Goal: Find specific page/section: Find specific page/section

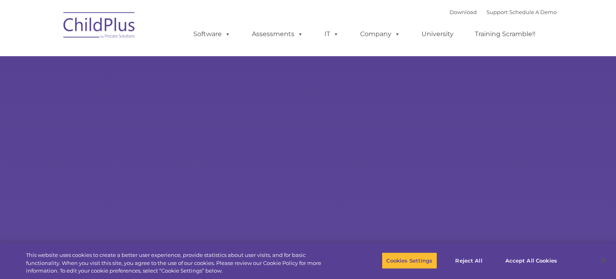
select select "MEDIUM"
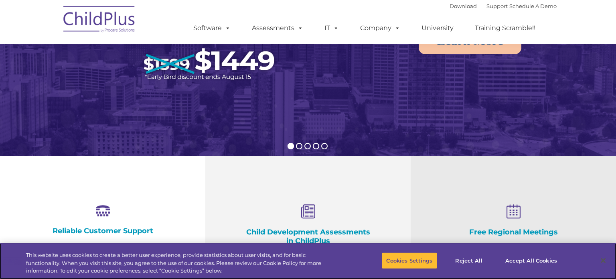
scroll to position [158, 0]
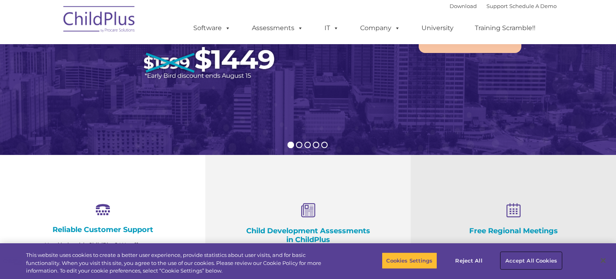
click at [541, 259] on button "Accept All Cookies" at bounding box center [531, 260] width 61 height 17
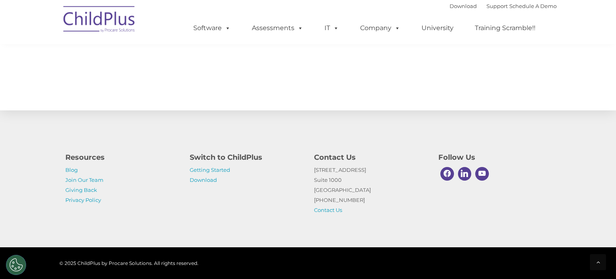
scroll to position [904, 0]
click at [89, 182] on link "Join Our Team" at bounding box center [84, 179] width 38 height 6
click at [224, 31] on span at bounding box center [226, 28] width 9 height 8
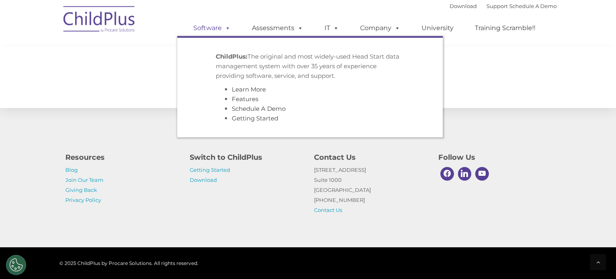
click at [224, 31] on span at bounding box center [226, 28] width 9 height 8
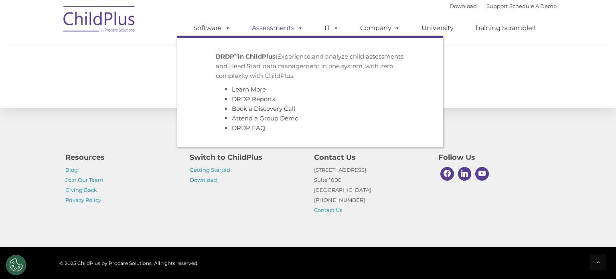
click at [298, 26] on span at bounding box center [298, 28] width 9 height 8
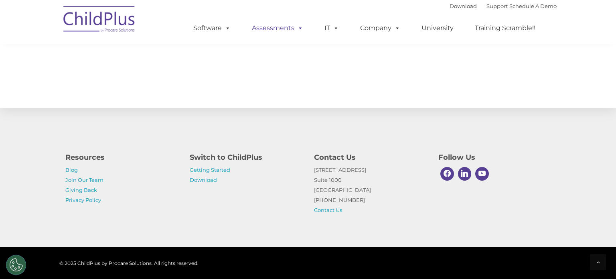
click at [298, 26] on span at bounding box center [298, 28] width 9 height 8
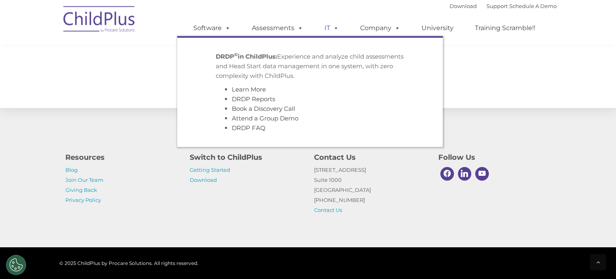
click at [333, 24] on span at bounding box center [334, 28] width 9 height 8
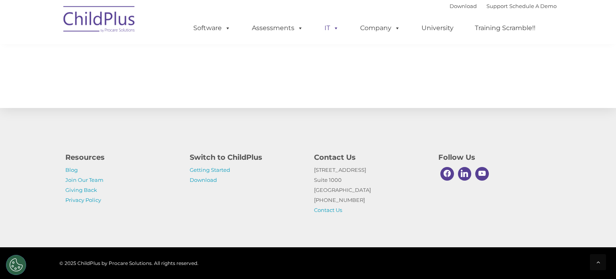
click at [333, 24] on span at bounding box center [334, 28] width 9 height 8
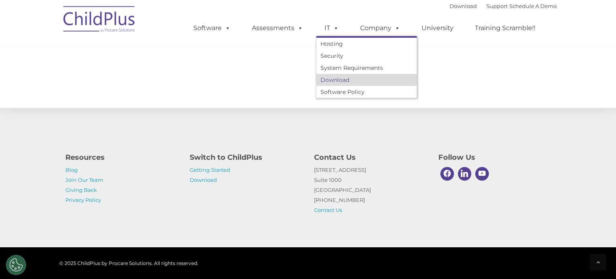
click at [336, 79] on link "Download" at bounding box center [366, 80] width 100 height 12
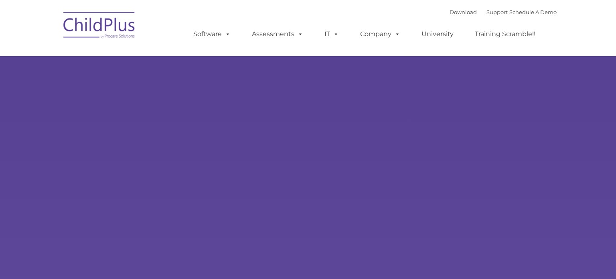
type input ""
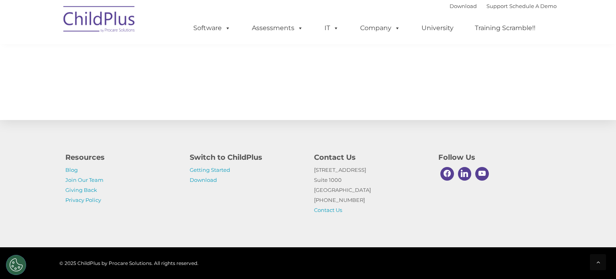
select select "MEDIUM"
click at [449, 5] on link "Download" at bounding box center [462, 6] width 27 height 6
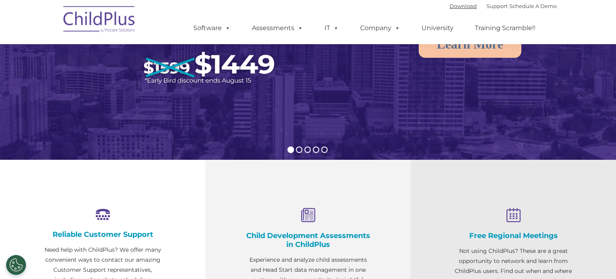
scroll to position [153, 0]
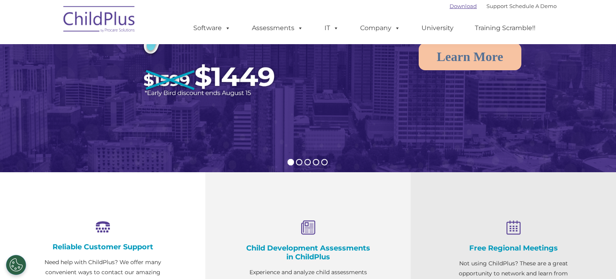
click at [453, 6] on link "Download" at bounding box center [462, 6] width 27 height 6
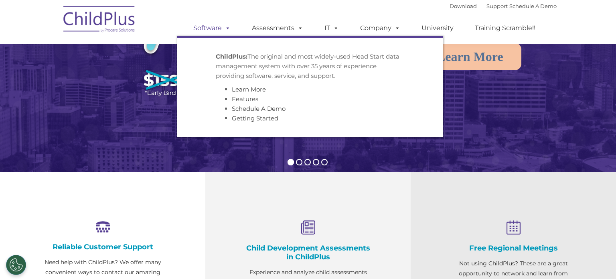
click at [213, 30] on link "Software" at bounding box center [211, 28] width 53 height 16
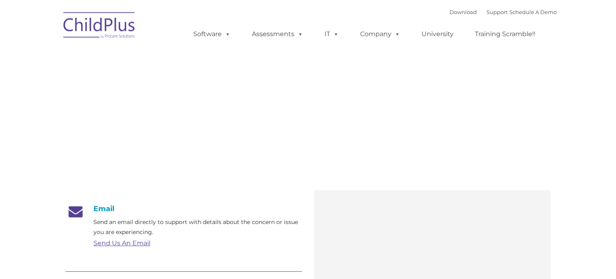
type input ""
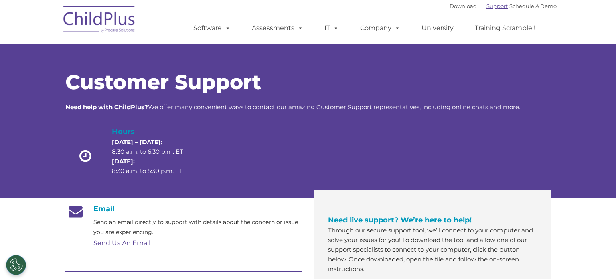
click at [486, 8] on link "Support" at bounding box center [496, 6] width 21 height 6
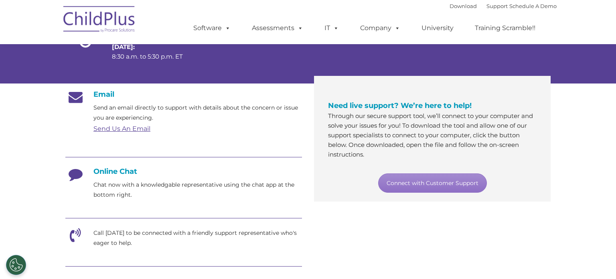
scroll to position [105, 0]
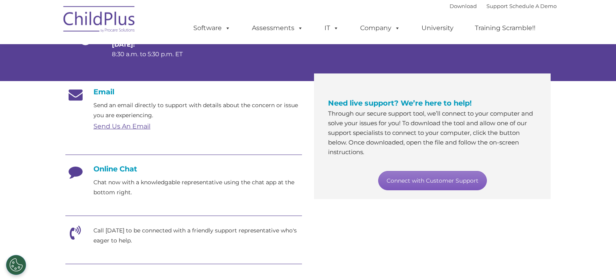
click at [397, 176] on link "Connect with Customer Support" at bounding box center [432, 180] width 109 height 19
click at [452, 278] on div "Email Send an email directly to support with details about the concern or issue…" at bounding box center [307, 242] width 497 height 322
